Goal: Task Accomplishment & Management: Manage account settings

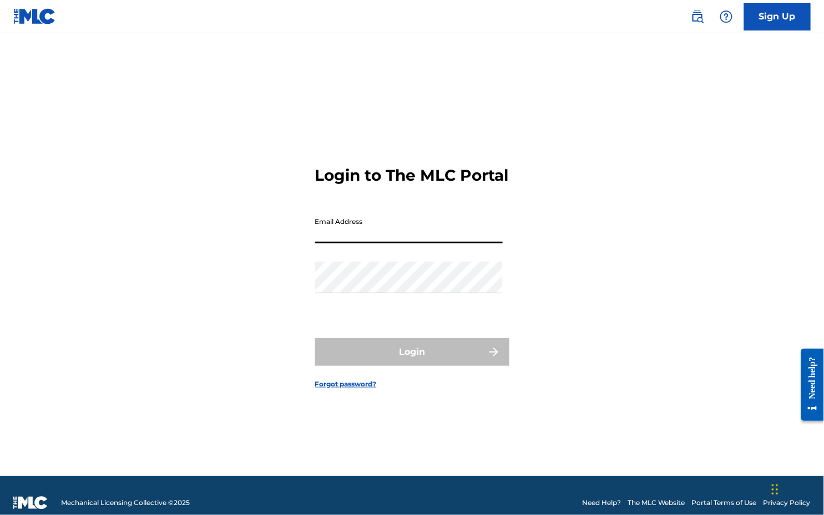
click at [422, 233] on input "Email Address" at bounding box center [409, 228] width 188 height 32
type input "n@ghostwritteninc.com"
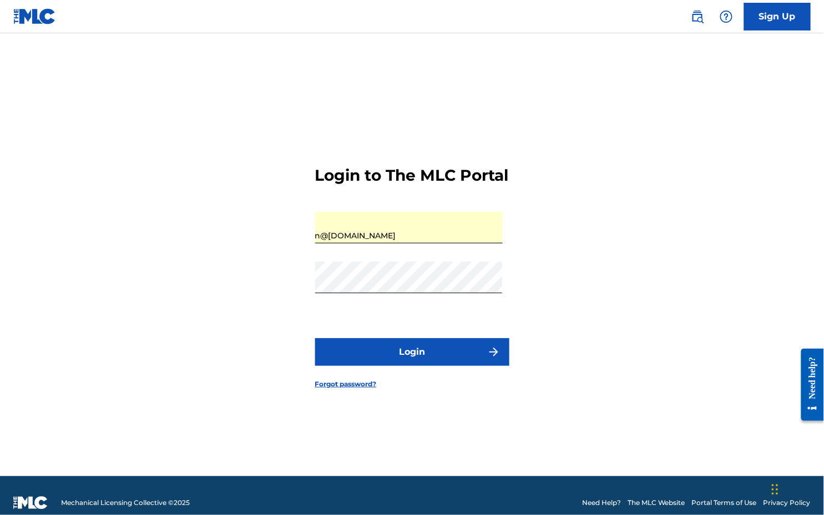
click at [405, 366] on button "Login" at bounding box center [412, 352] width 194 height 28
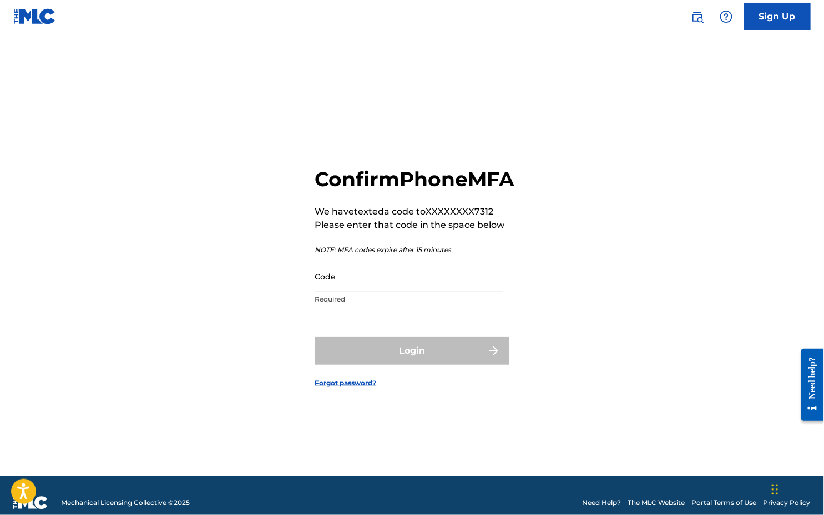
click at [434, 292] on input "Code" at bounding box center [409, 277] width 188 height 32
paste input "397465"
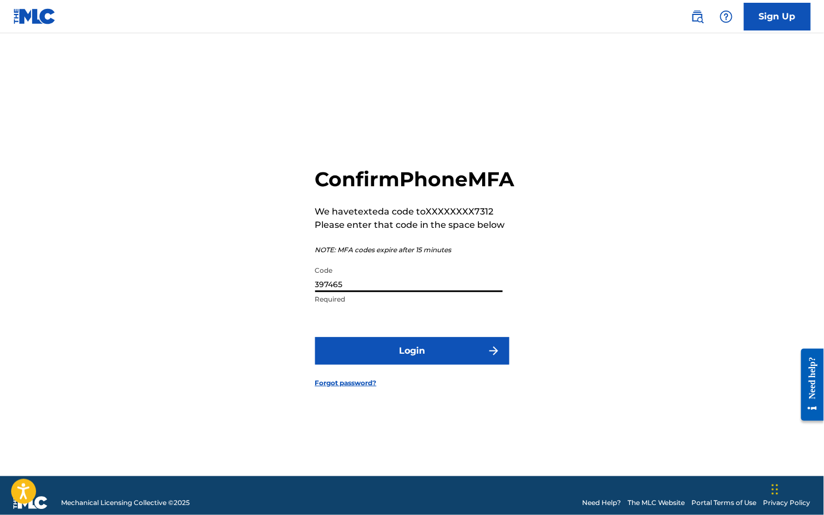
type input "397465"
click at [426, 365] on button "Login" at bounding box center [412, 351] width 194 height 28
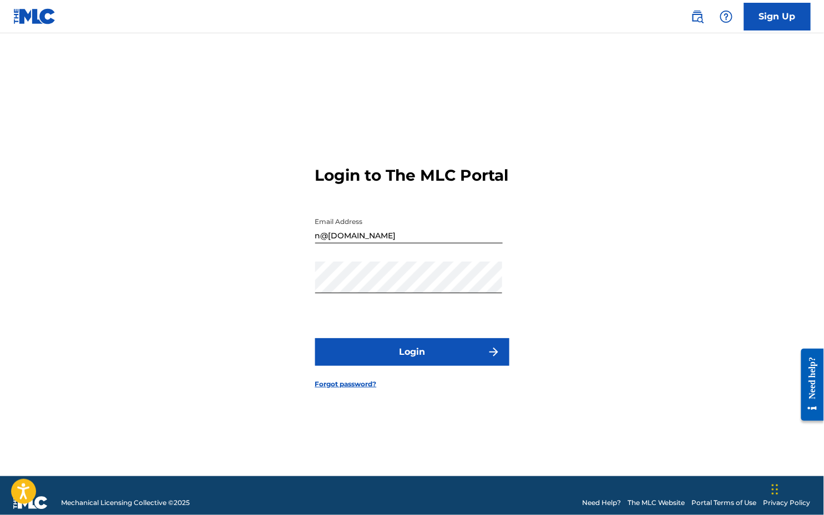
click at [422, 244] on input "n@ghostwritteninc.com" at bounding box center [409, 228] width 188 height 32
click at [424, 358] on button "Login" at bounding box center [412, 352] width 194 height 28
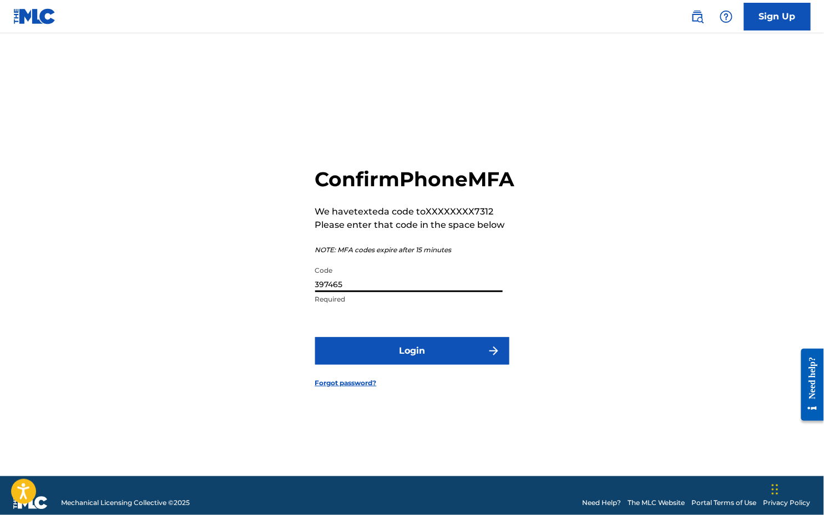
click at [337, 292] on input "397465" at bounding box center [409, 277] width 188 height 32
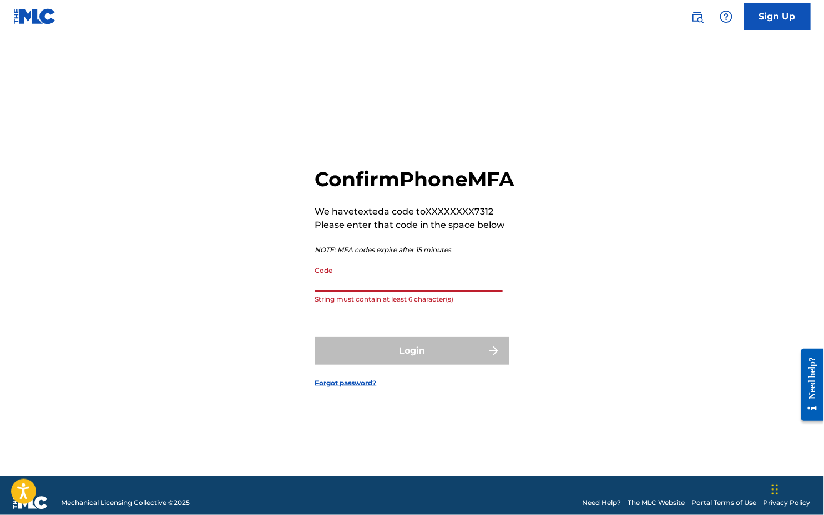
paste input "240982"
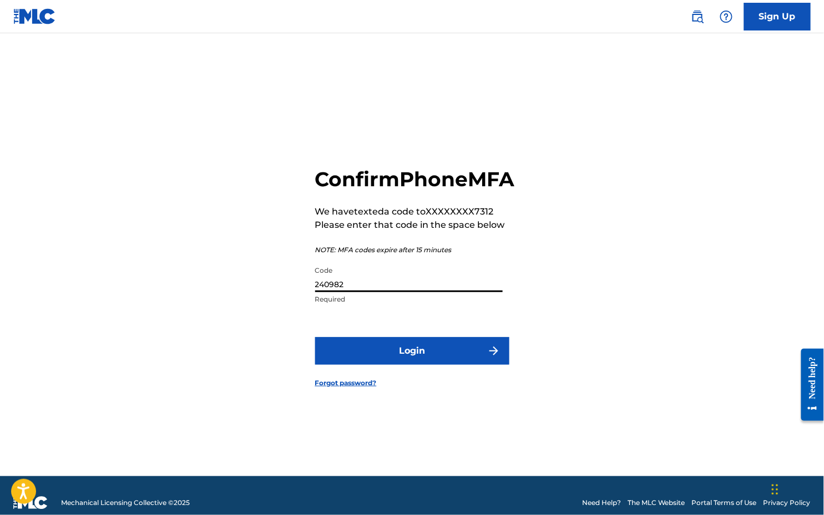
type input "240982"
click at [386, 362] on button "Login" at bounding box center [412, 351] width 194 height 28
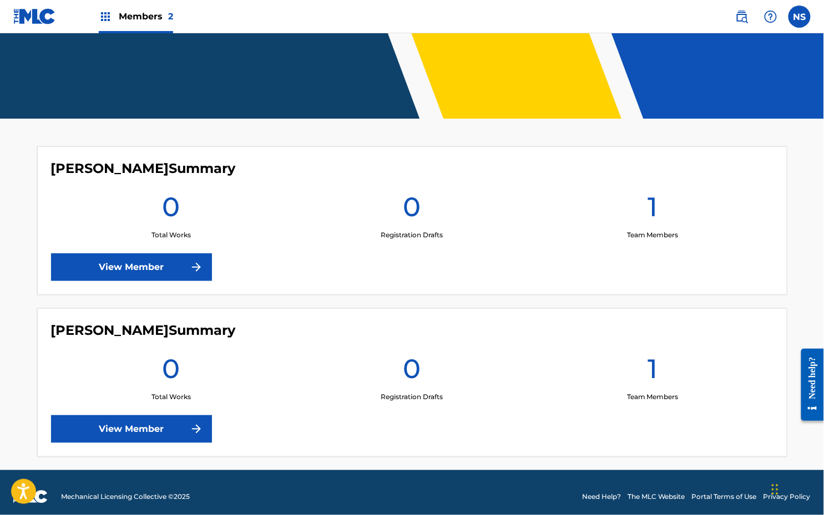
scroll to position [214, 0]
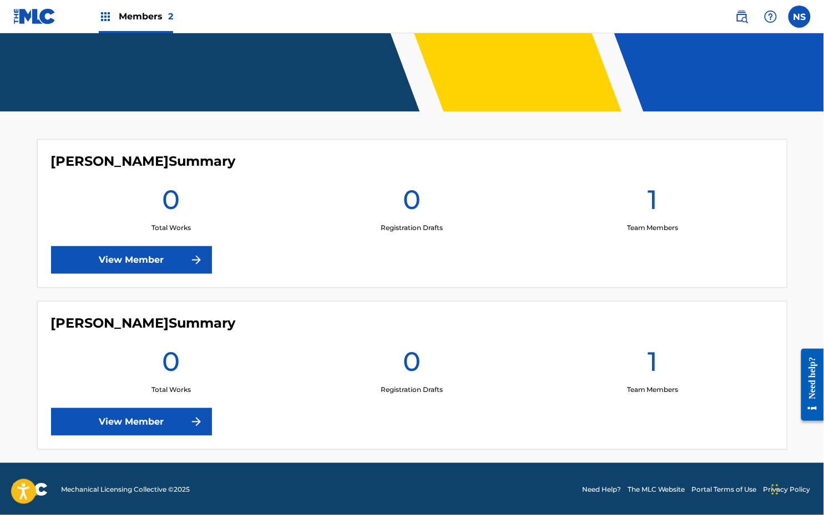
click at [171, 251] on link "View Member" at bounding box center [131, 260] width 161 height 28
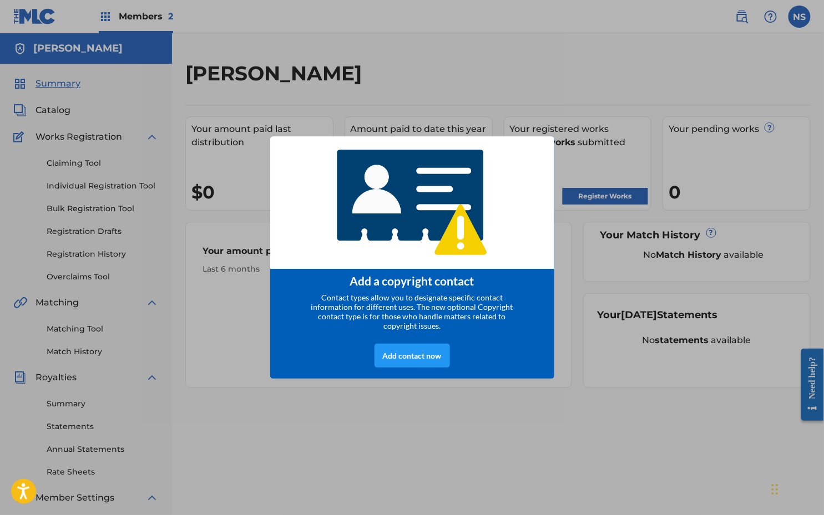
scroll to position [10, 0]
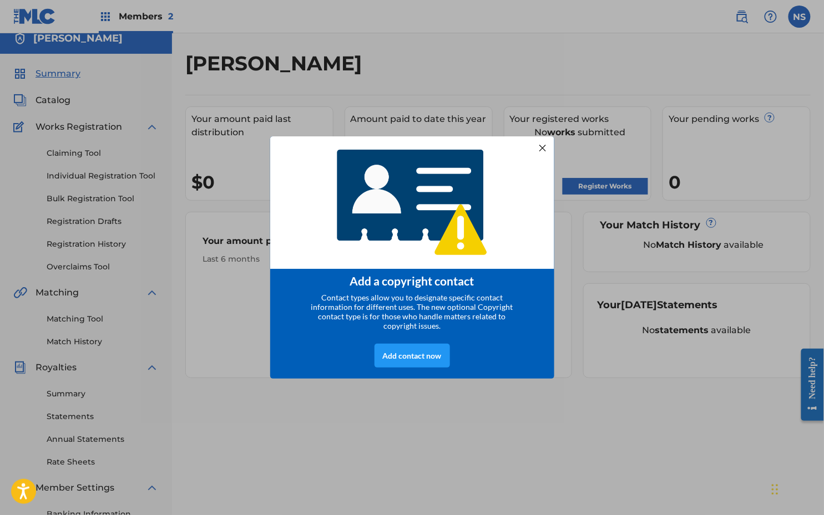
click at [368, 409] on div "Add a copyright contact Contact types allow you to designate specific contact i…" at bounding box center [412, 257] width 824 height 515
click at [545, 141] on div at bounding box center [542, 147] width 14 height 14
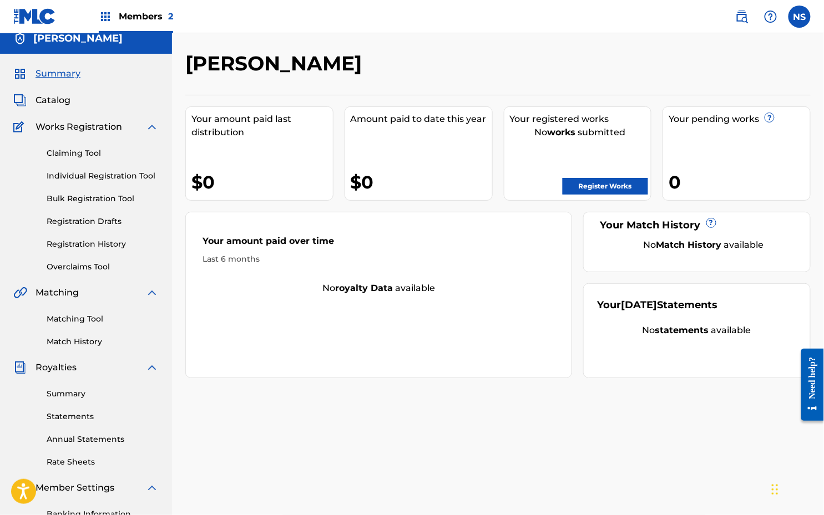
scroll to position [173, 0]
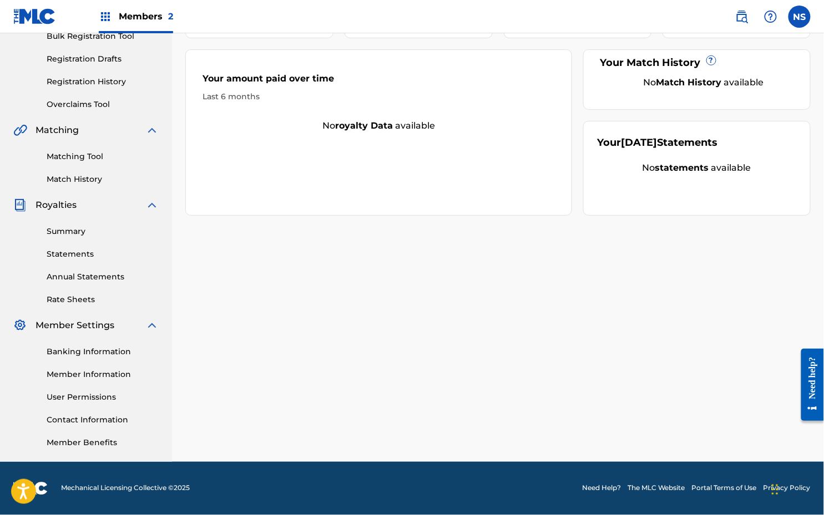
click at [78, 392] on link "User Permissions" at bounding box center [103, 398] width 112 height 12
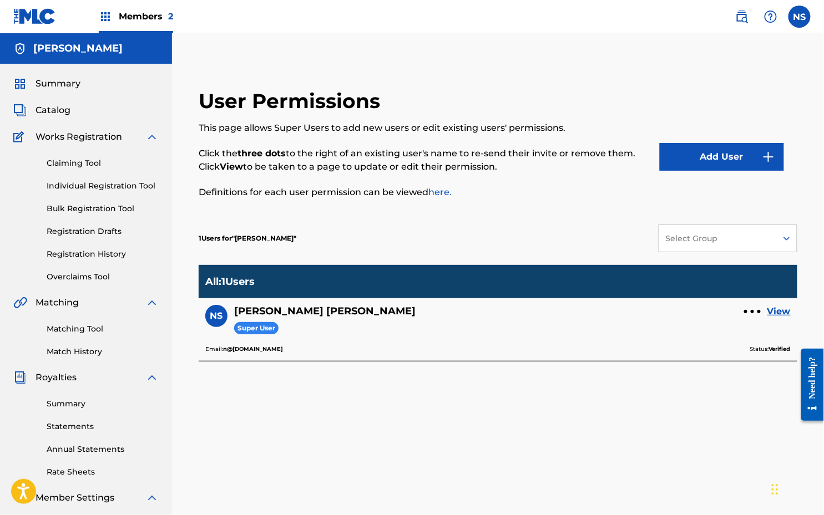
click at [721, 142] on div "Add User" at bounding box center [729, 150] width 138 height 123
click at [720, 151] on button "Add User" at bounding box center [722, 157] width 124 height 28
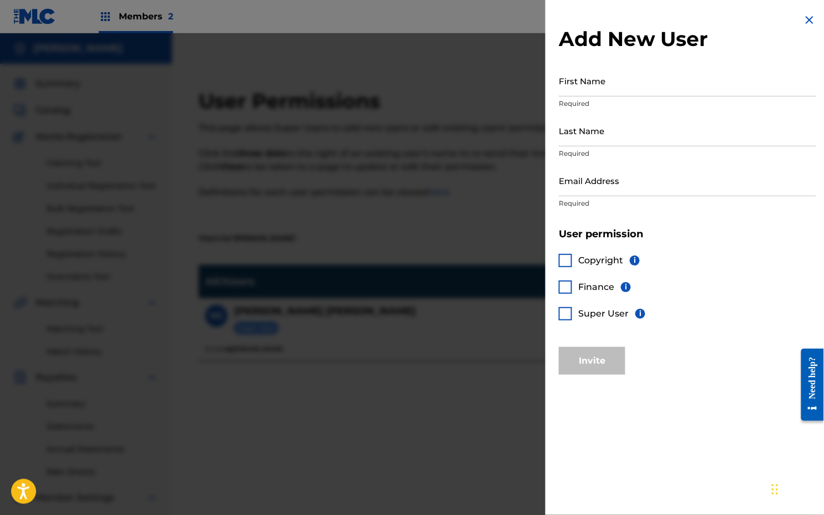
click at [593, 83] on input "First Name" at bounding box center [687, 81] width 257 height 32
type input "Jamie"
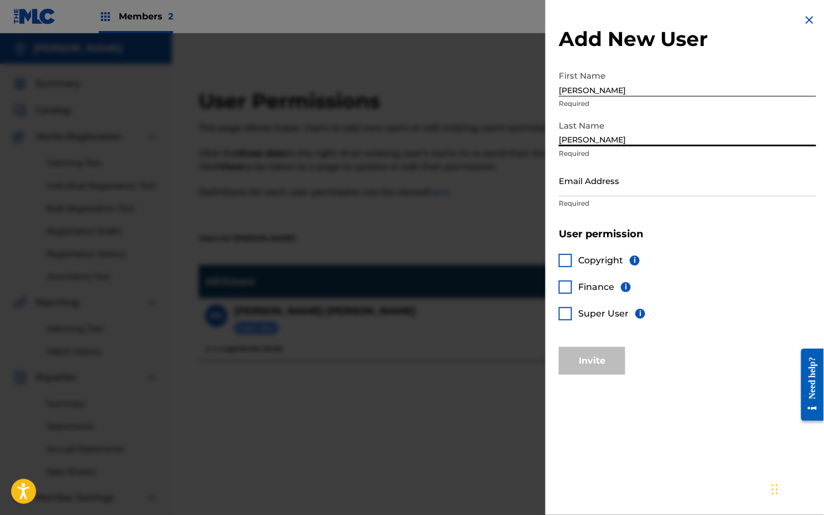
type input "Hart"
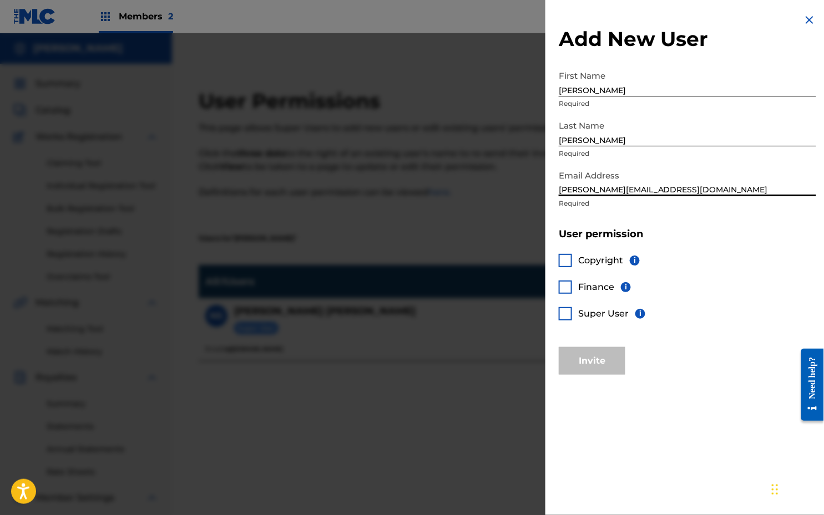
type input "jamie@hartandsongs.com"
click at [562, 313] on div at bounding box center [565, 313] width 13 height 13
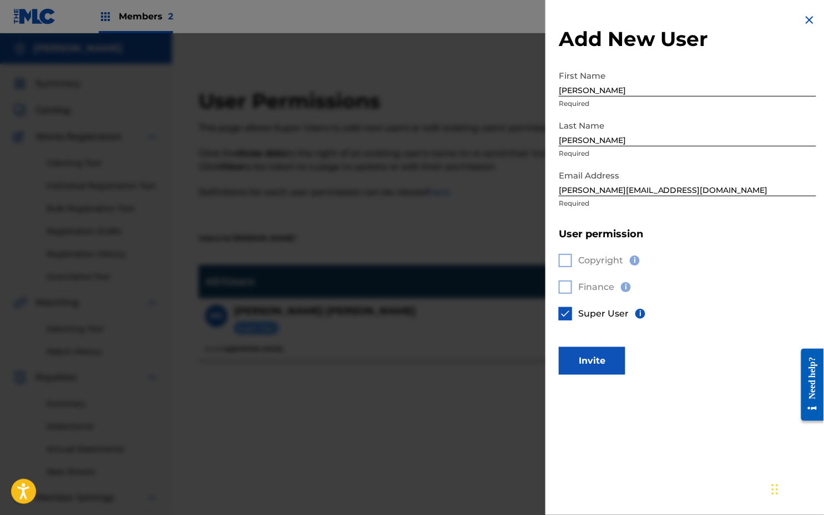
click at [584, 360] on button "Invite" at bounding box center [592, 361] width 67 height 28
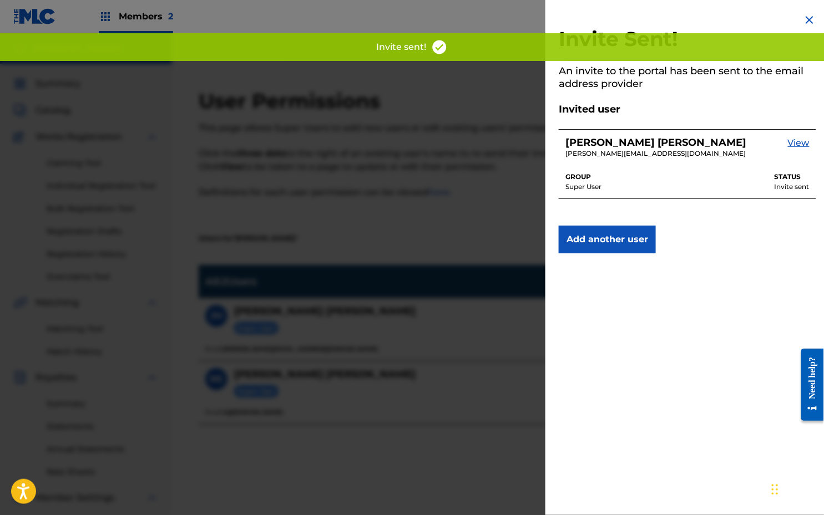
click at [810, 22] on img at bounding box center [809, 19] width 13 height 13
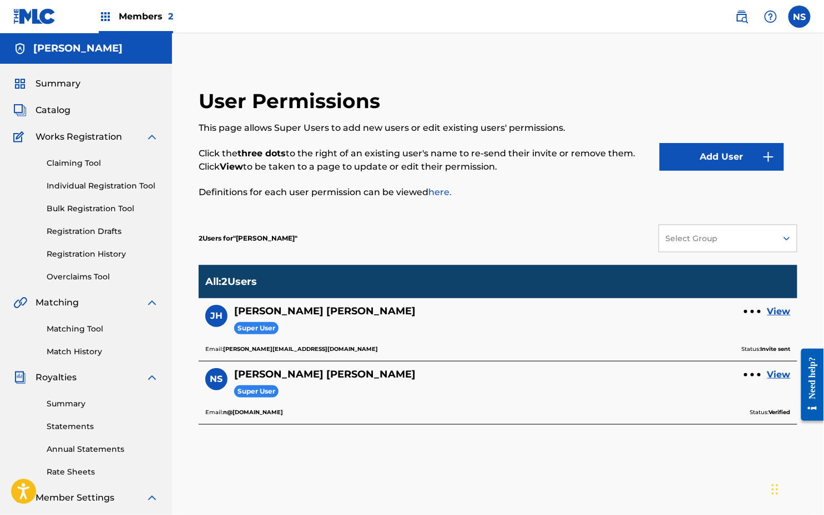
click at [796, 22] on label at bounding box center [799, 17] width 22 height 22
click at [800, 17] on input "NS Nicholas Simmons n@ghostwritteninc.com Notification Preferences Profile Log …" at bounding box center [800, 17] width 0 height 0
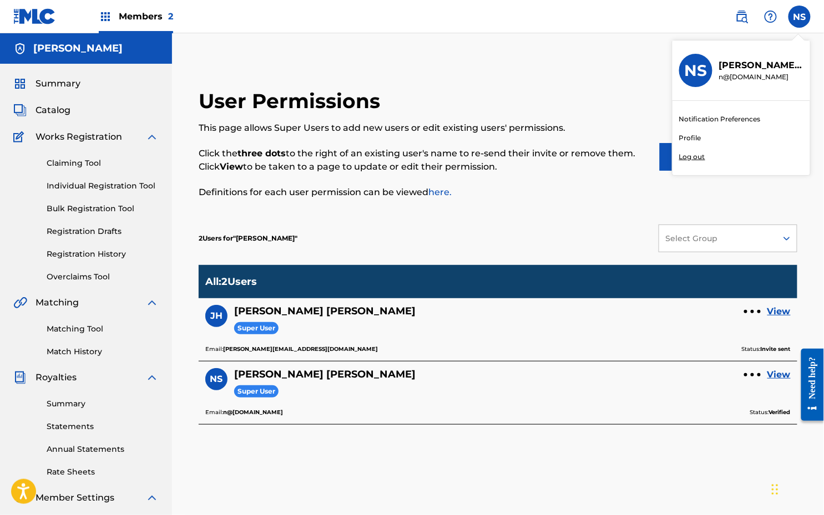
click at [691, 156] on p "Log out" at bounding box center [692, 157] width 26 height 10
click at [800, 17] on input "NS Nicholas Simmons n@ghostwritteninc.com Notification Preferences Profile Log …" at bounding box center [800, 17] width 0 height 0
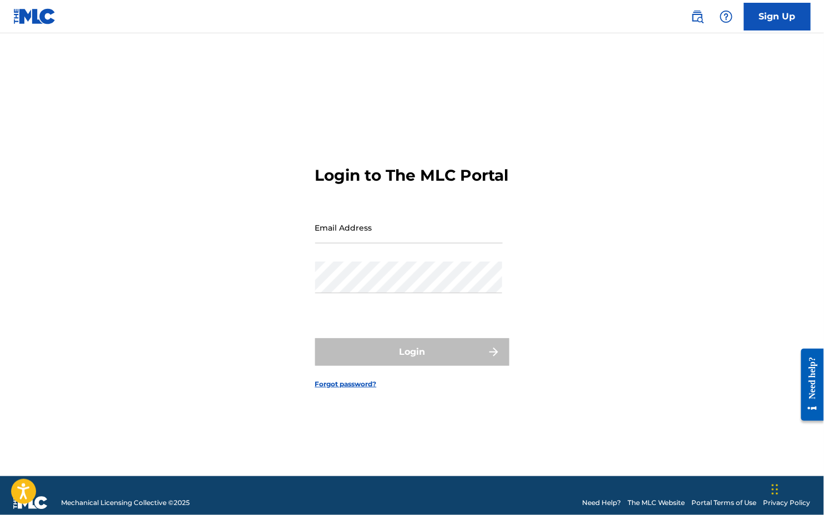
click at [394, 229] on input "Email Address" at bounding box center [409, 228] width 188 height 32
click at [230, 289] on div "Login to The MLC Portal Email Address Password Login Forgot password?" at bounding box center [412, 269] width 777 height 416
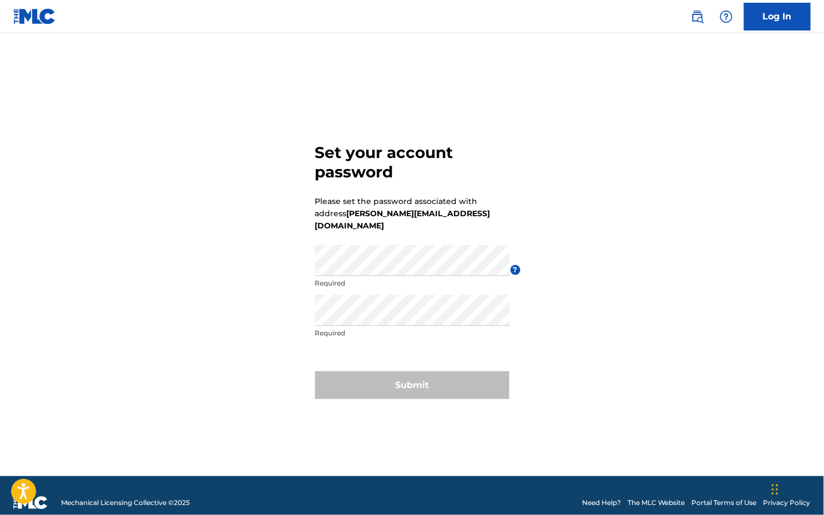
click at [586, 307] on div "Set your account password Please set the password associated with address jamie…" at bounding box center [412, 269] width 777 height 416
click at [534, 159] on div "Set your account password Please set the password associated with address jamie…" at bounding box center [412, 269] width 777 height 416
click at [770, 27] on link "Log In" at bounding box center [777, 17] width 67 height 28
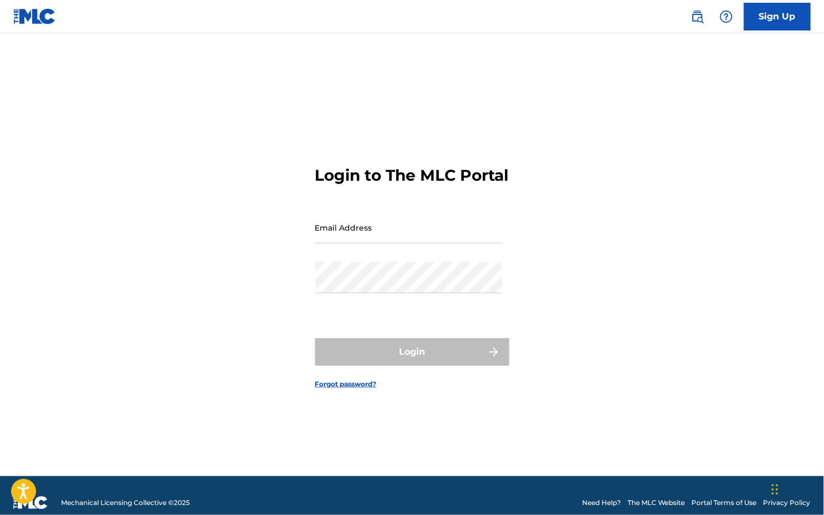
click at [337, 244] on input "Email Address" at bounding box center [409, 228] width 188 height 32
type input "jamie@hartandsongs.com"
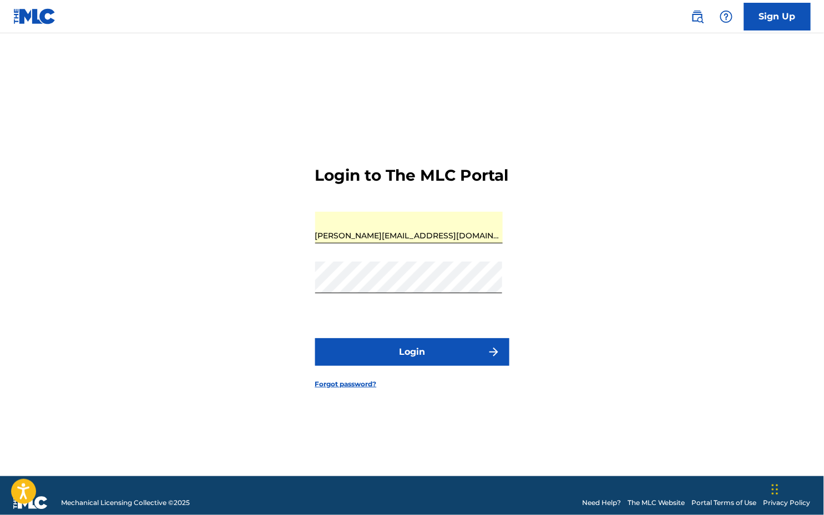
click at [402, 366] on button "Login" at bounding box center [412, 352] width 194 height 28
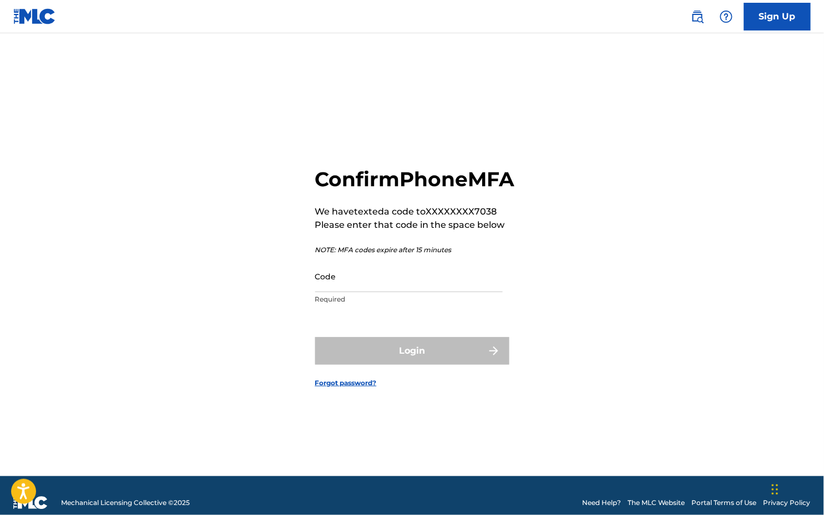
click at [373, 288] on input "Code" at bounding box center [409, 277] width 188 height 32
paste input "959214"
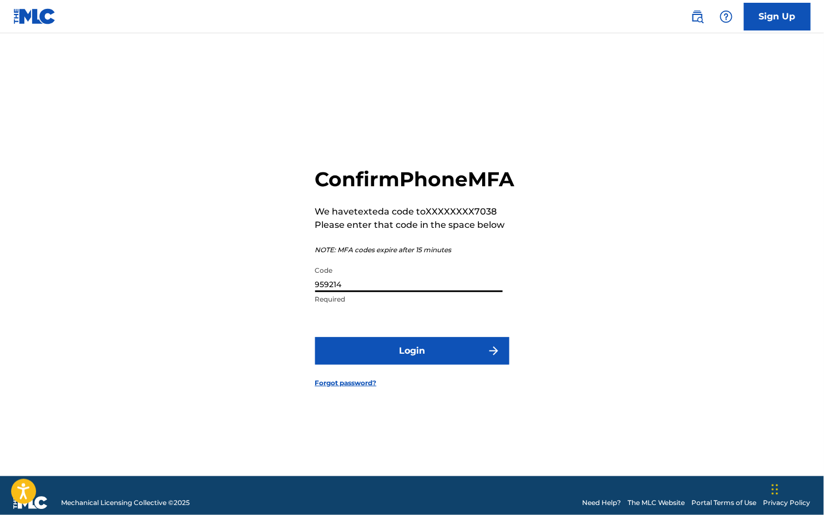
type input "959214"
click at [385, 378] on form "Confirm Phone MFA We have texted a code to XXXXXXXX7038 Please enter that code …" at bounding box center [412, 269] width 194 height 416
click at [385, 365] on button "Login" at bounding box center [412, 351] width 194 height 28
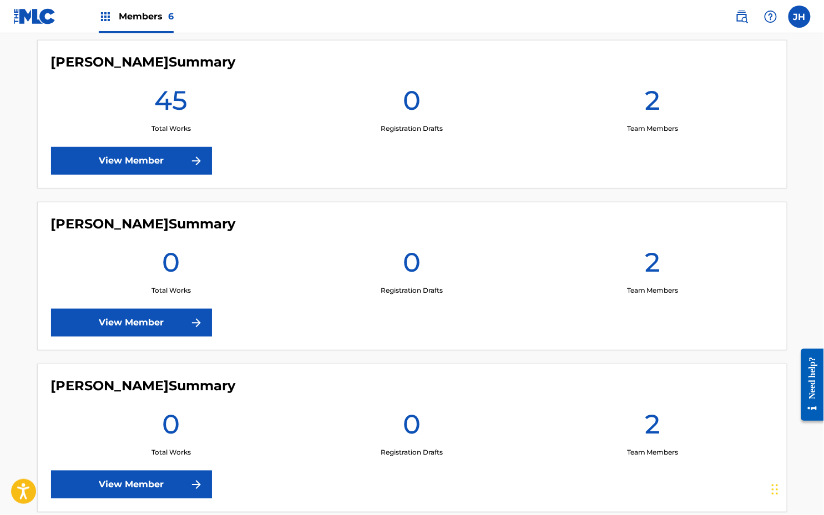
scroll to position [808, 0]
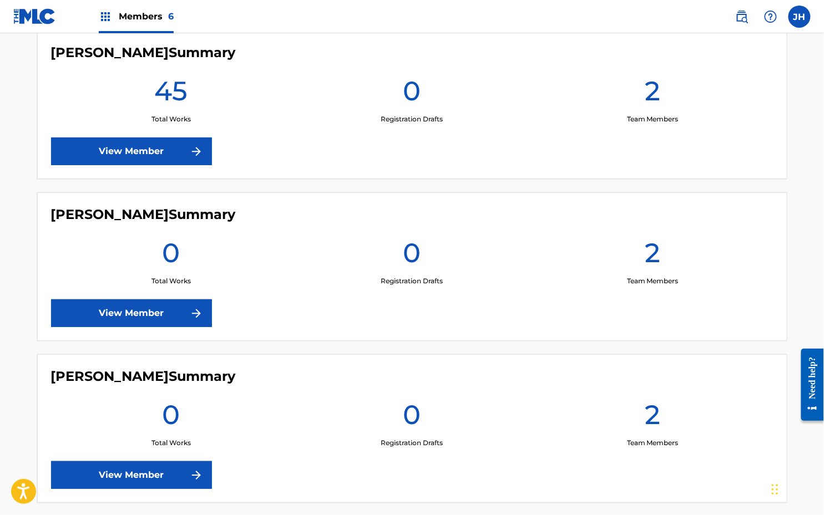
click at [114, 300] on link "View Member" at bounding box center [131, 314] width 161 height 28
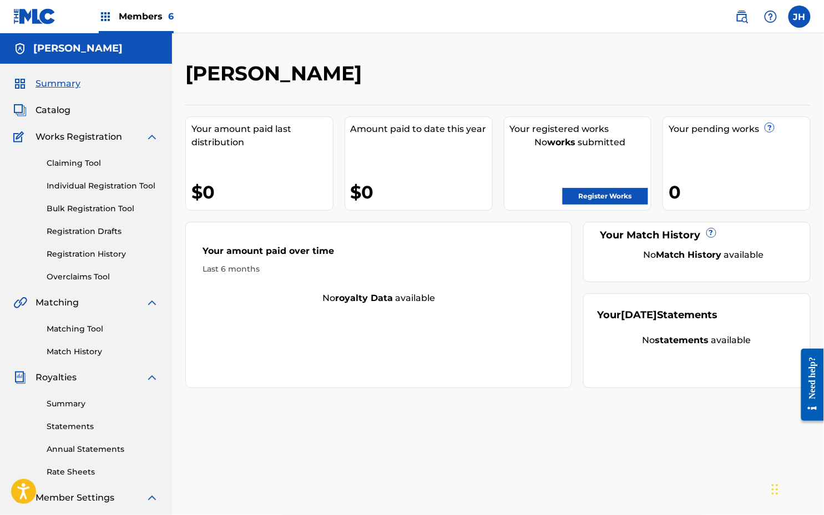
click at [79, 167] on link "Claiming Tool" at bounding box center [103, 164] width 112 height 12
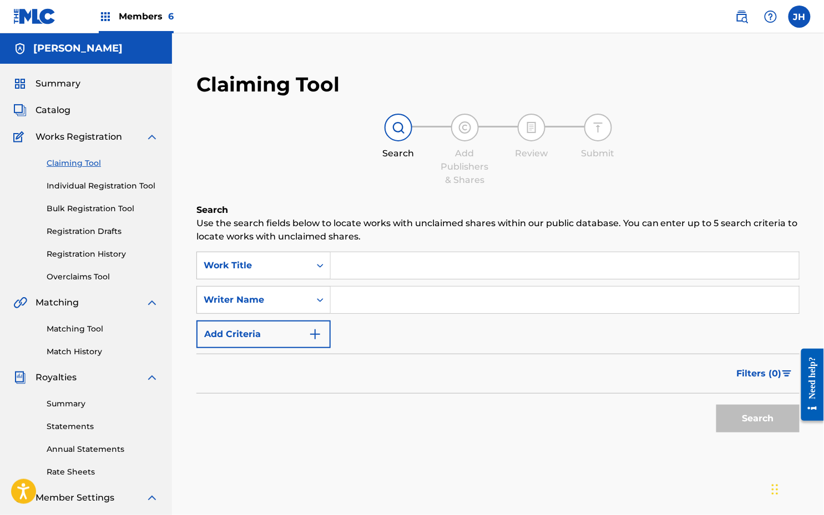
click at [401, 297] on input "Search Form" at bounding box center [565, 300] width 468 height 27
click at [436, 88] on div "Claiming Tool Search Add Publishers & Shares Review Submit Search Use the searc…" at bounding box center [497, 283] width 625 height 444
